Goal: Check status: Check status

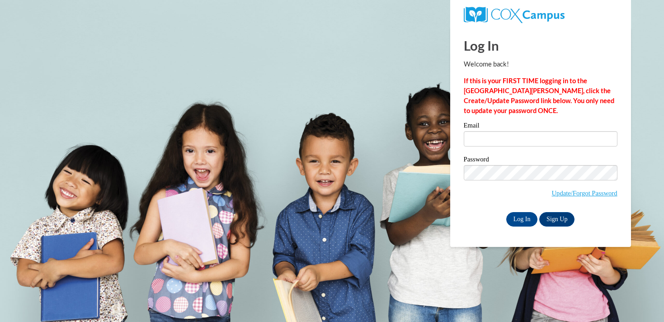
click at [517, 152] on div "Email" at bounding box center [540, 137] width 154 height 31
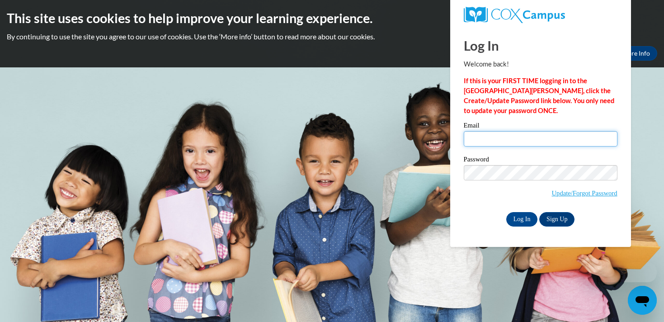
click at [511, 143] on input "Email" at bounding box center [540, 138] width 154 height 15
type input "[PERSON_NAME][EMAIL_ADDRESS][DOMAIN_NAME]"
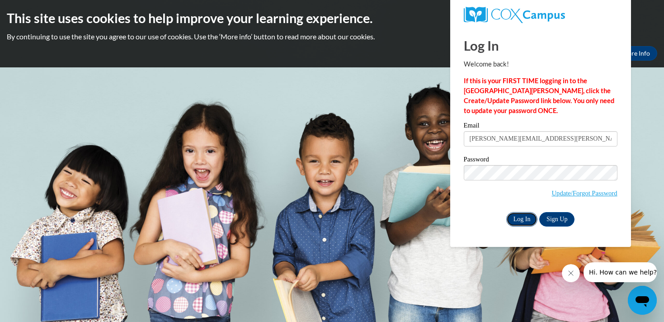
click at [523, 222] on input "Log In" at bounding box center [522, 219] width 32 height 14
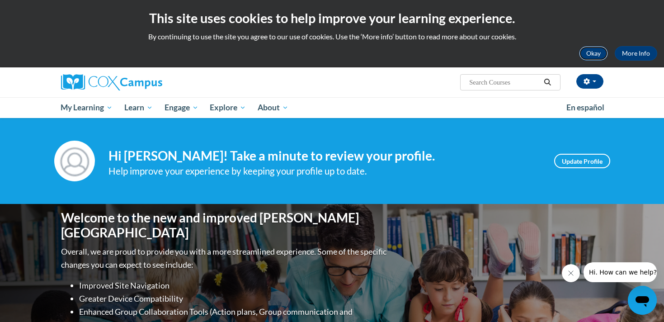
click at [591, 56] on button "Okay" at bounding box center [593, 53] width 29 height 14
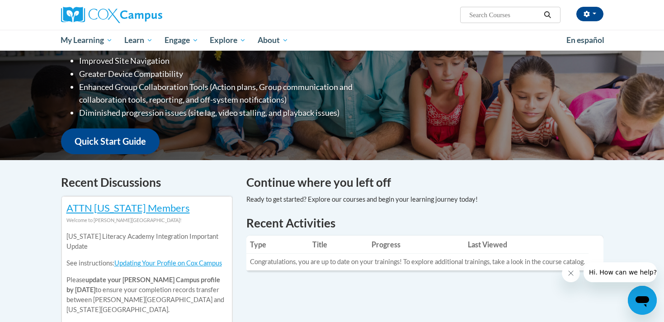
scroll to position [158, 0]
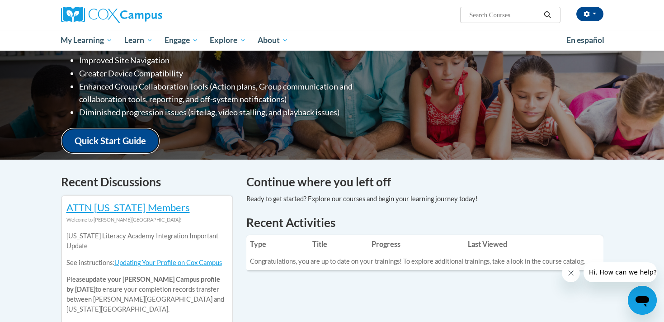
click at [117, 132] on link "Quick Start Guide" at bounding box center [110, 141] width 98 height 26
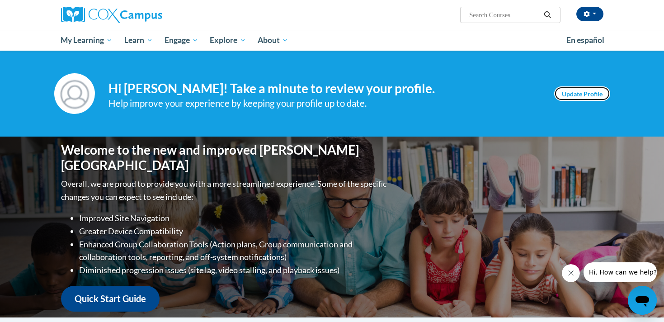
click at [582, 98] on link "Update Profile" at bounding box center [582, 93] width 56 height 14
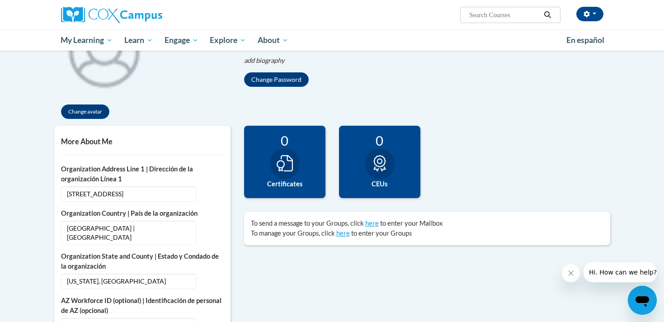
scroll to position [113, 0]
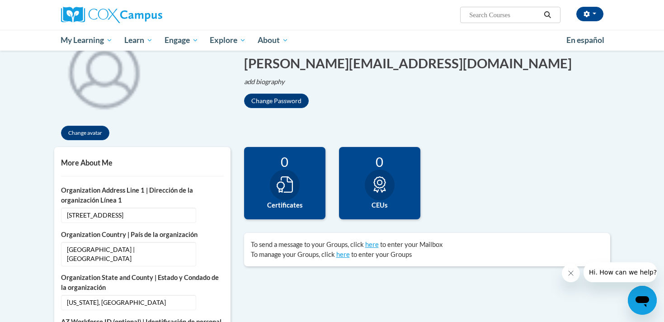
click at [290, 187] on icon at bounding box center [284, 184] width 16 height 16
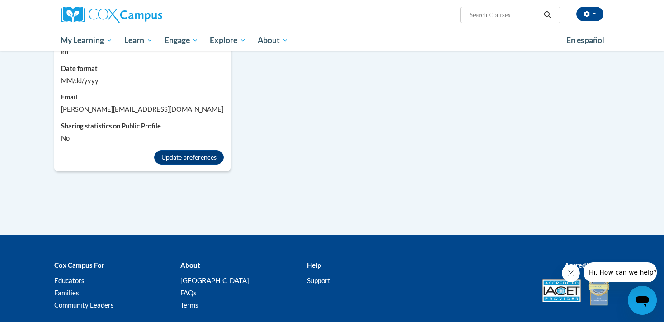
scroll to position [854, 0]
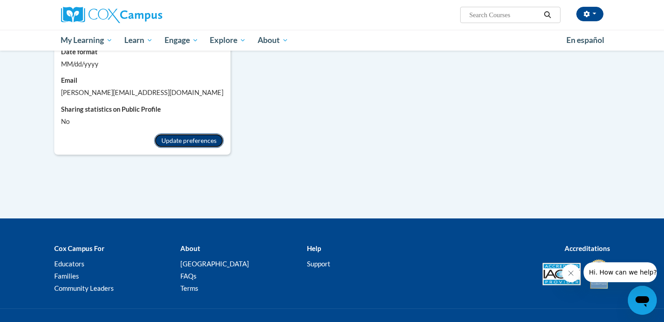
click at [193, 133] on button "Update preferences" at bounding box center [189, 140] width 70 height 14
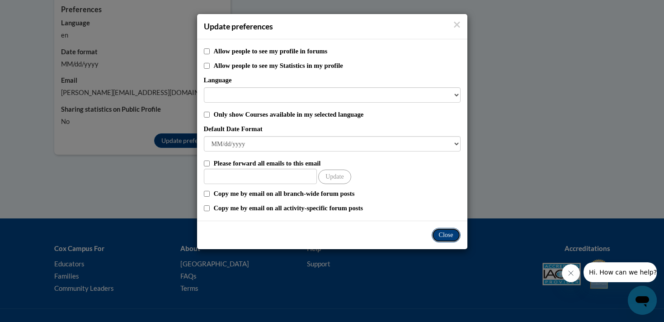
click at [450, 233] on button "Close" at bounding box center [445, 235] width 29 height 14
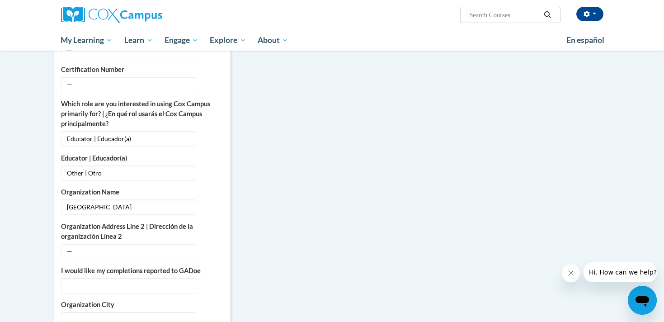
scroll to position [438, 0]
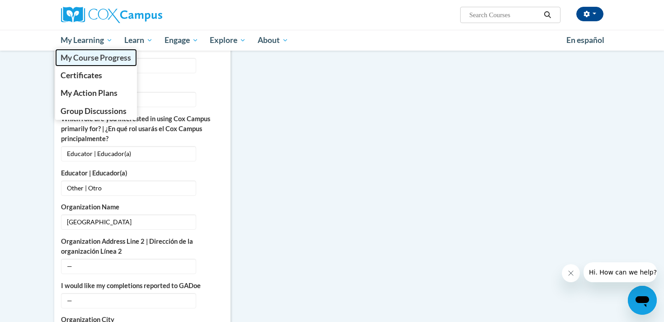
click at [89, 59] on span "My Course Progress" at bounding box center [96, 57] width 70 height 9
